Goal: Task Accomplishment & Management: Manage account settings

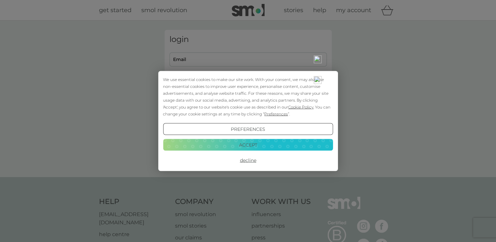
click at [261, 144] on button "Accept" at bounding box center [248, 145] width 170 height 12
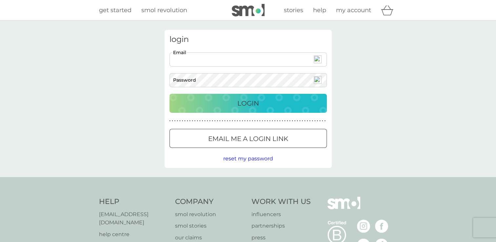
click at [220, 59] on input "Email" at bounding box center [248, 59] width 157 height 14
type input "[EMAIL_ADDRESS][DOMAIN_NAME]"
click at [170, 94] on button "Login" at bounding box center [248, 103] width 157 height 19
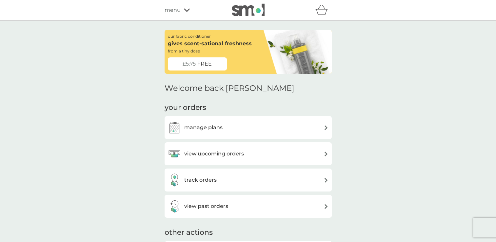
click at [212, 133] on div "manage plans" at bounding box center [195, 127] width 55 height 13
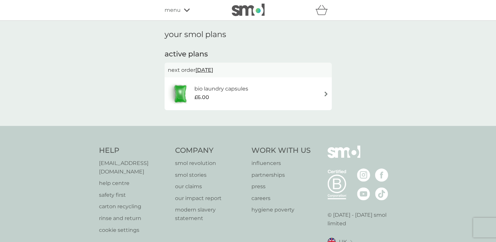
click at [289, 85] on div "bio laundry capsules £6.00" at bounding box center [248, 93] width 161 height 23
